Goal: Find specific page/section: Find specific page/section

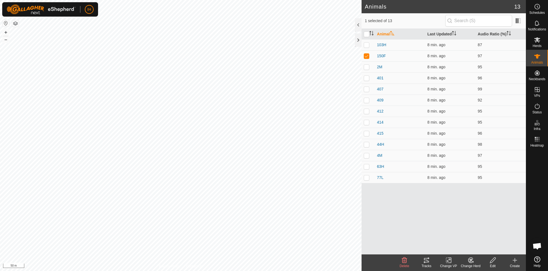
click at [429, 262] on icon at bounding box center [426, 260] width 5 height 4
